Goal: Task Accomplishment & Management: Manage account settings

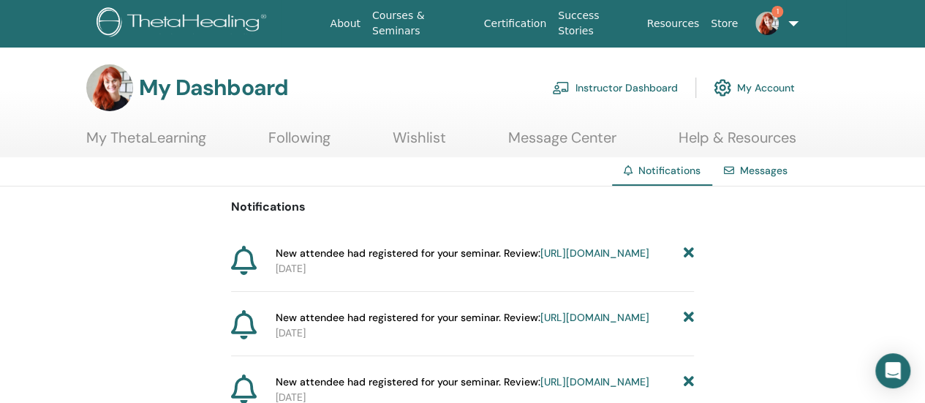
click at [617, 87] on link "Instructor Dashboard" at bounding box center [615, 88] width 126 height 32
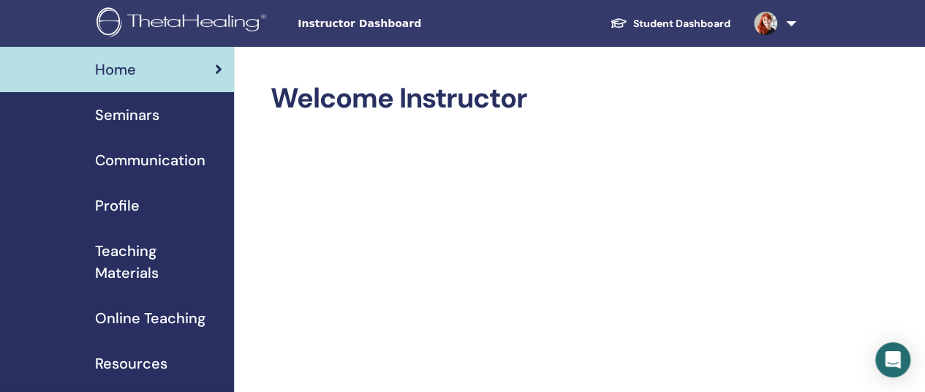
click at [148, 118] on span "Seminars" at bounding box center [127, 115] width 64 height 22
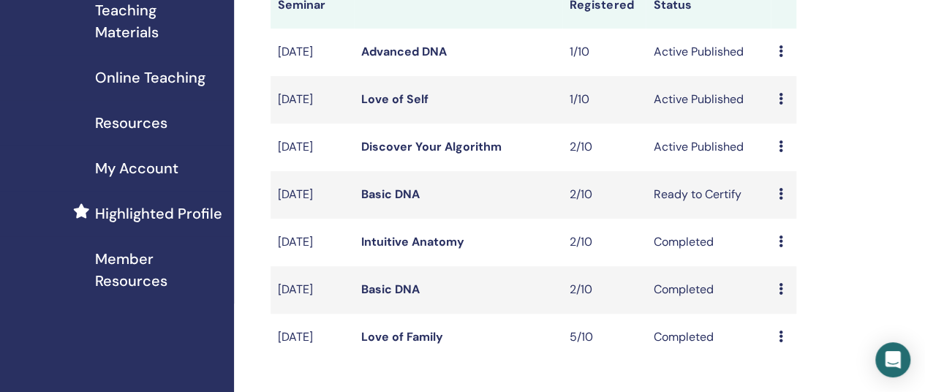
scroll to position [243, 0]
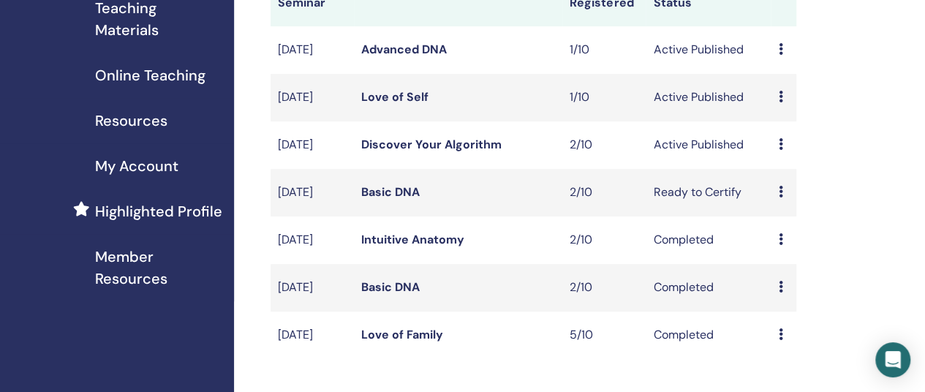
click at [439, 152] on link "Discover Your Algorithm" at bounding box center [431, 144] width 140 height 15
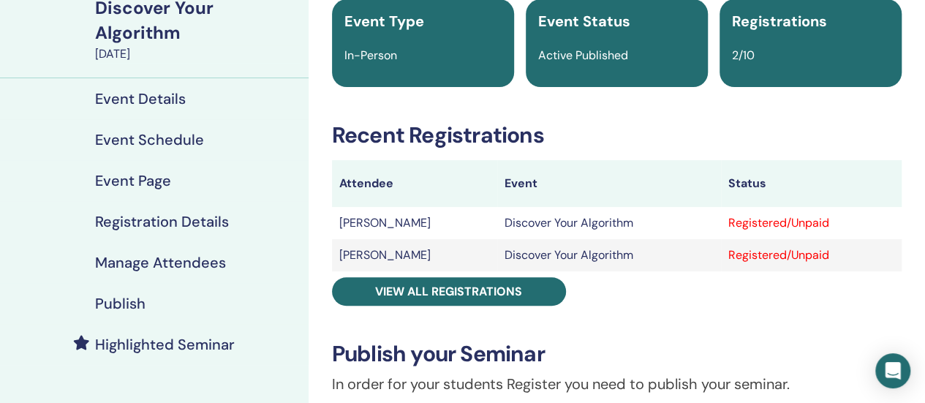
scroll to position [123, 0]
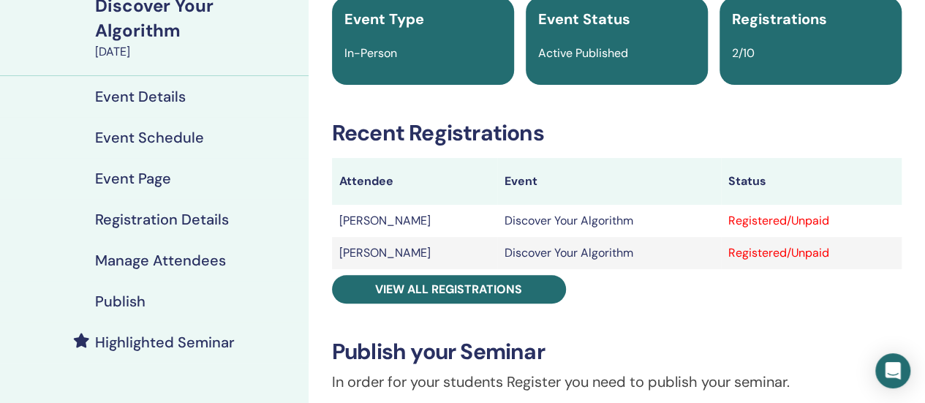
click at [197, 265] on h4 "Manage Attendees" at bounding box center [160, 260] width 131 height 18
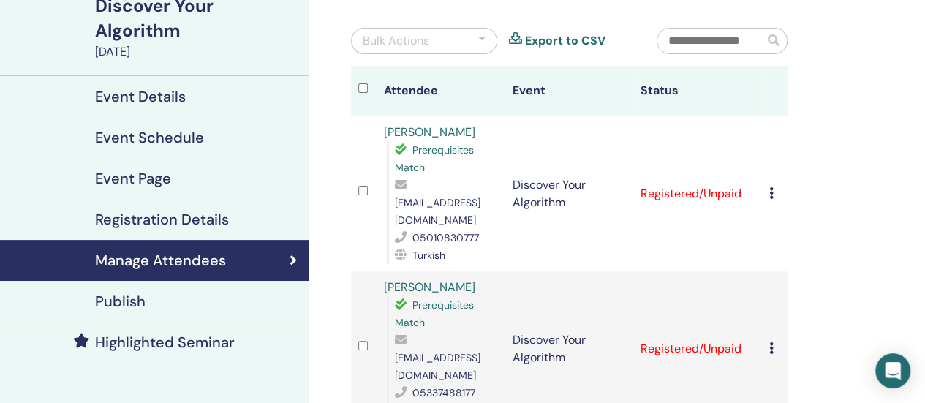
click at [771, 187] on icon at bounding box center [771, 193] width 4 height 12
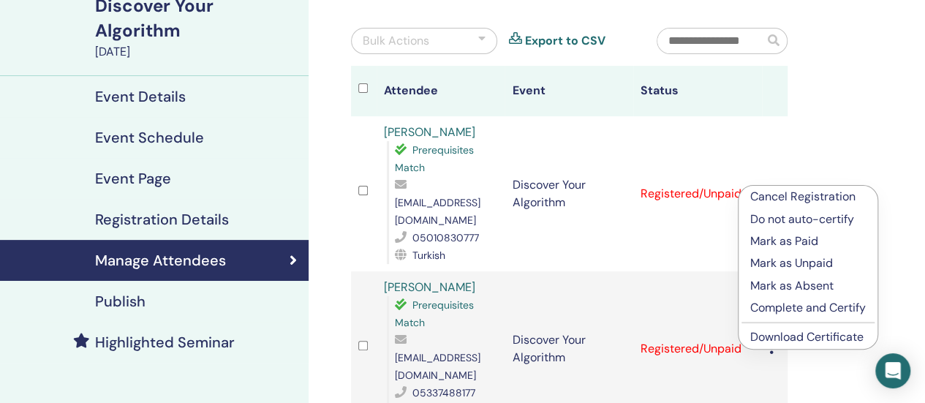
click at [795, 242] on p "Mark as Paid" at bounding box center [808, 241] width 116 height 18
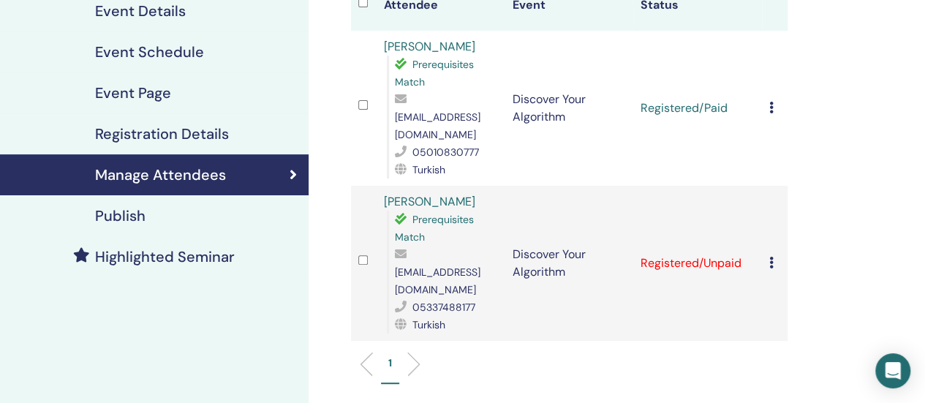
scroll to position [206, 0]
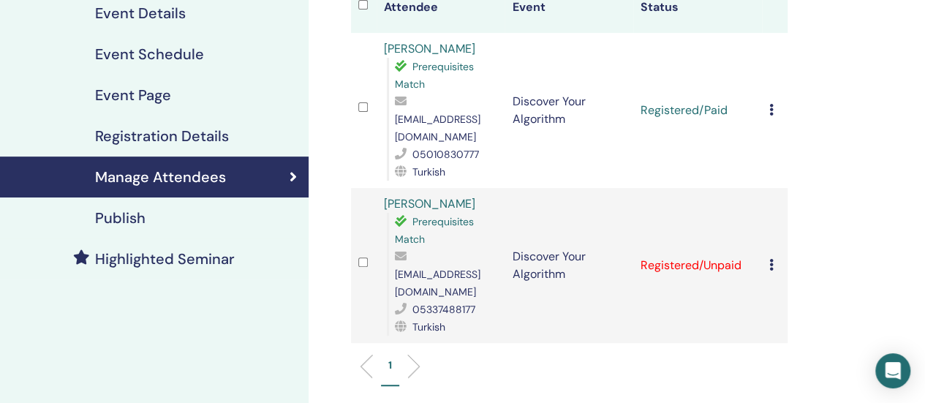
click at [774, 257] on div "Cancel Registration Do not auto-certify Mark as Paid Mark as Unpaid Mark as Abs…" at bounding box center [774, 266] width 11 height 18
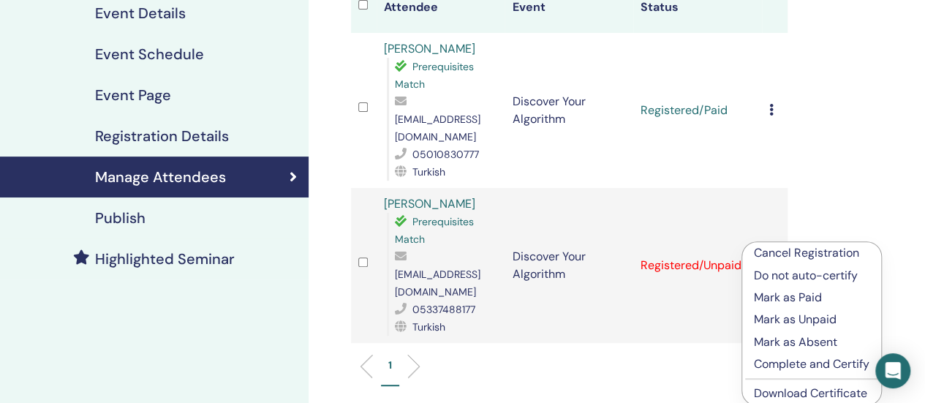
click at [776, 299] on p "Mark as Paid" at bounding box center [812, 298] width 116 height 18
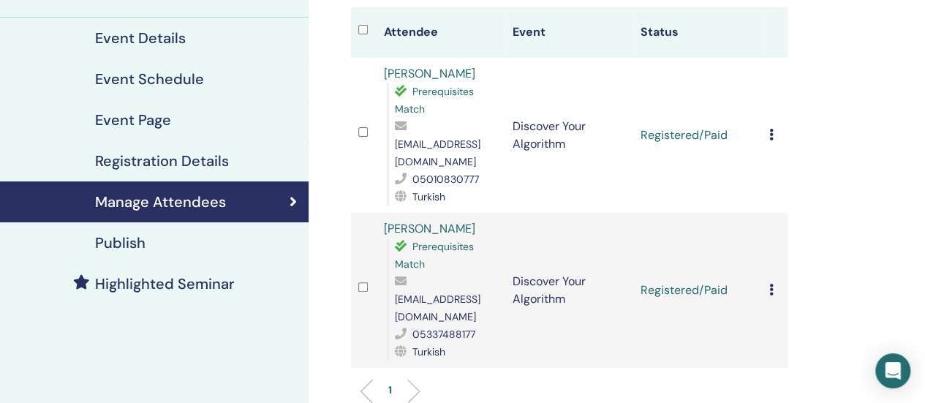
scroll to position [178, 0]
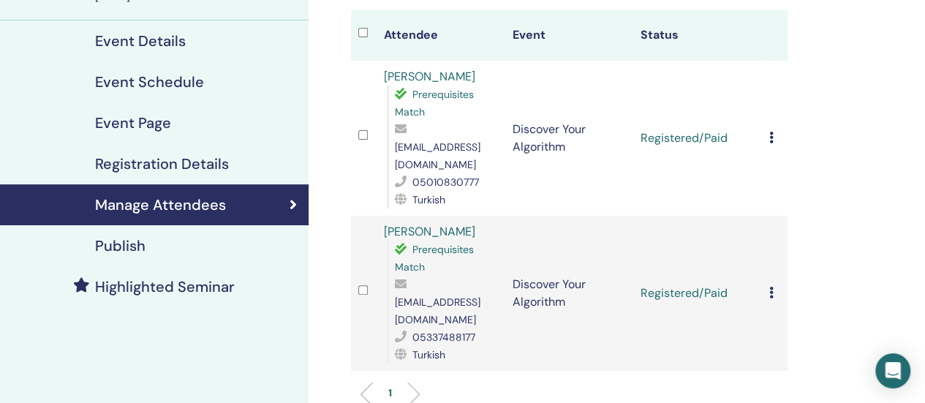
click at [771, 132] on icon at bounding box center [771, 138] width 4 height 12
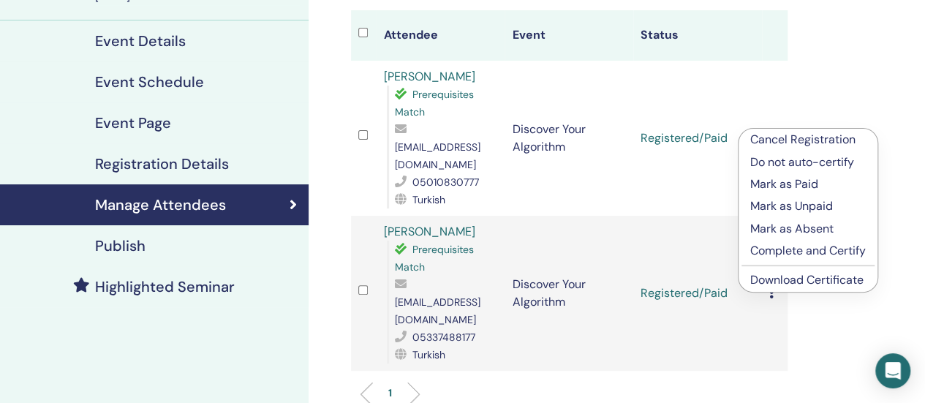
click at [792, 251] on p "Complete and Certify" at bounding box center [808, 251] width 116 height 18
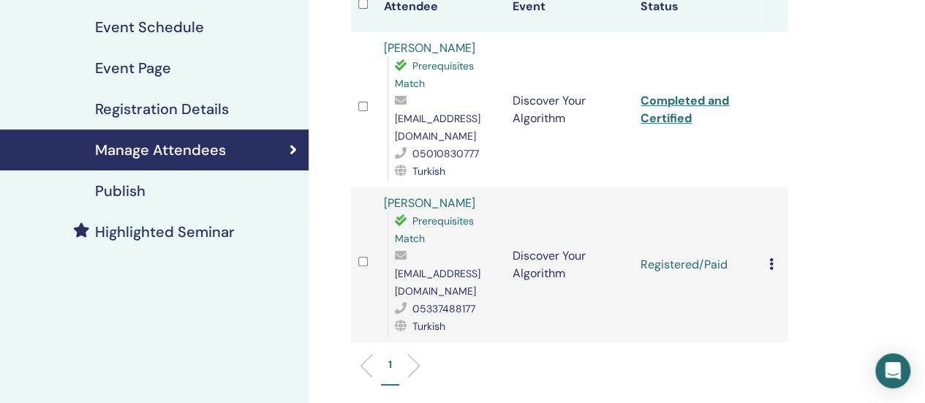
scroll to position [235, 0]
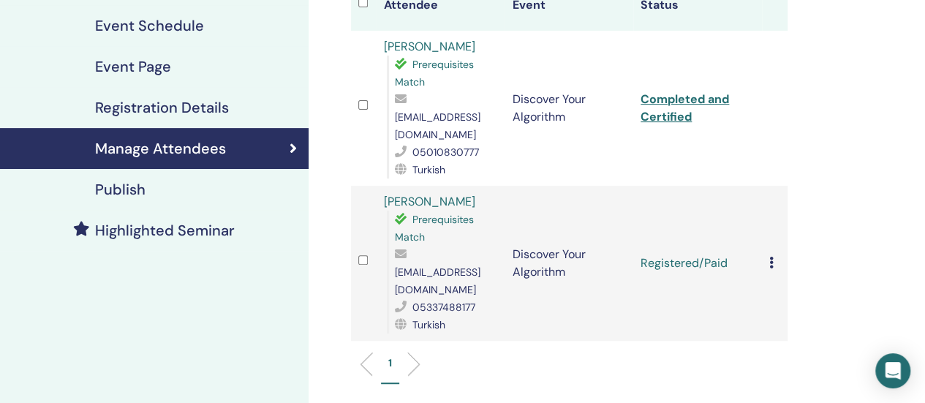
click at [771, 257] on icon at bounding box center [771, 263] width 4 height 12
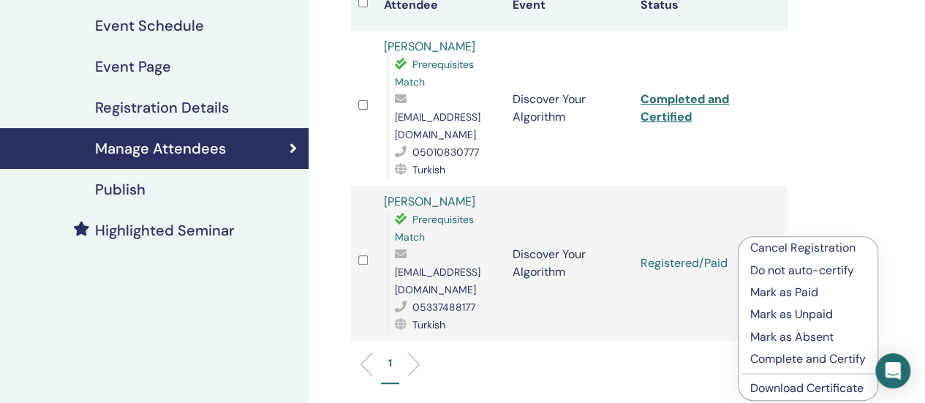
click at [771, 360] on p "Complete and Certify" at bounding box center [808, 359] width 116 height 18
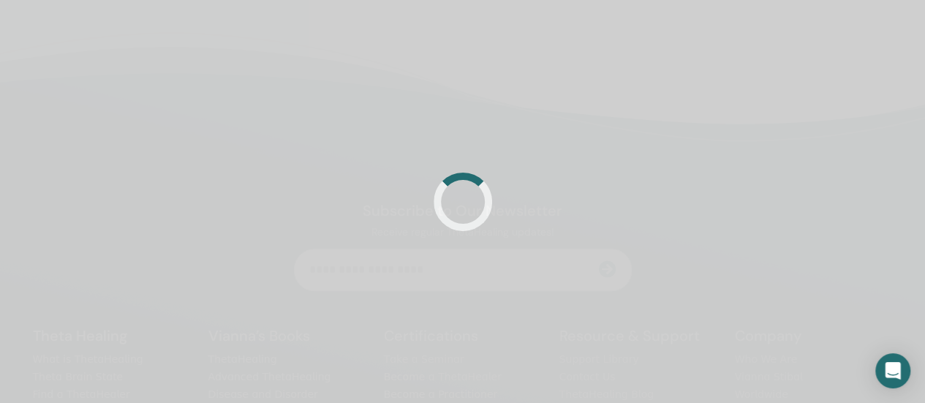
scroll to position [235, 0]
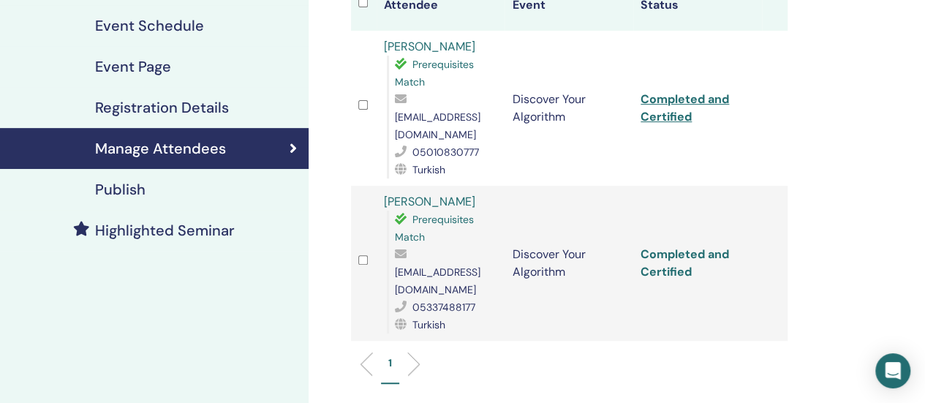
click at [673, 246] on link "Completed and Certified" at bounding box center [684, 262] width 88 height 33
click at [673, 97] on td "Completed and Certified" at bounding box center [697, 108] width 129 height 155
click at [667, 95] on link "Completed and Certified" at bounding box center [684, 107] width 88 height 33
